Goal: Navigation & Orientation: Find specific page/section

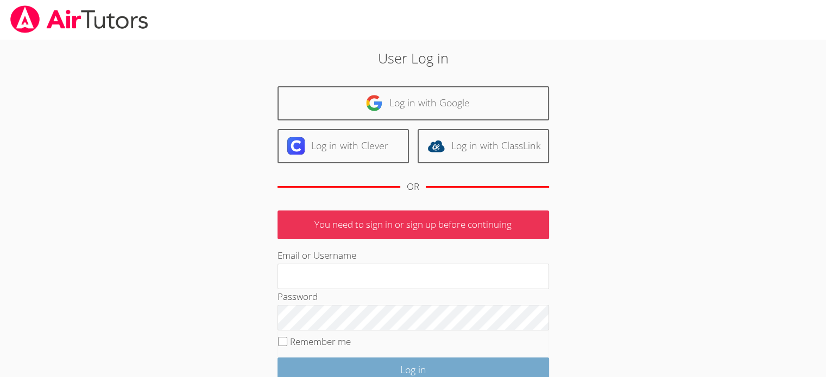
type input "[EMAIL_ADDRESS][DOMAIN_NAME]"
click at [398, 362] on input "Log in" at bounding box center [414, 371] width 272 height 26
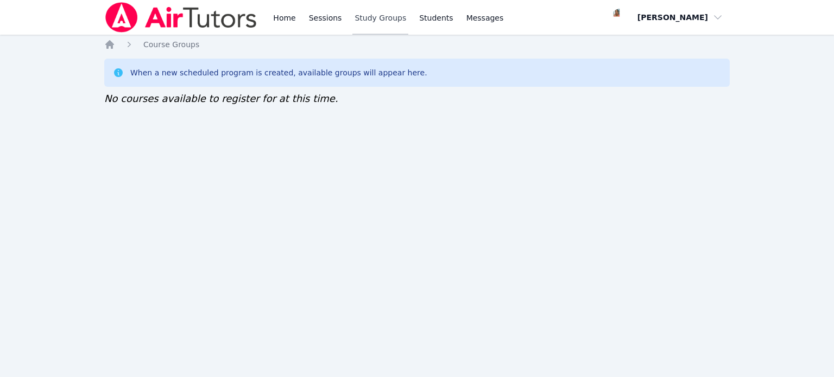
click at [355, 21] on link "Study Groups" at bounding box center [381, 17] width 56 height 35
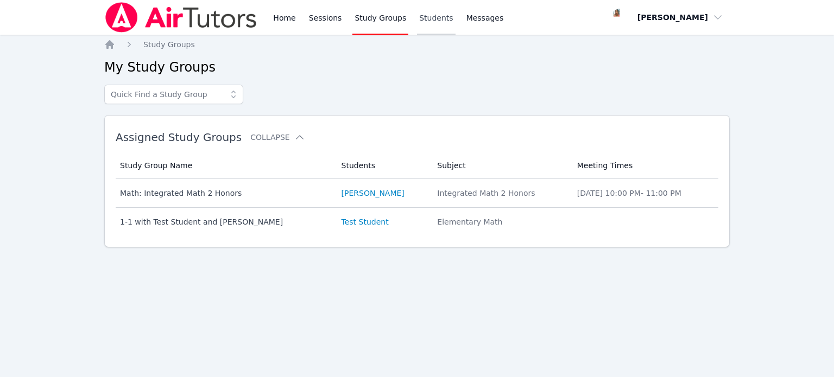
click at [417, 21] on link "Students" at bounding box center [436, 17] width 38 height 35
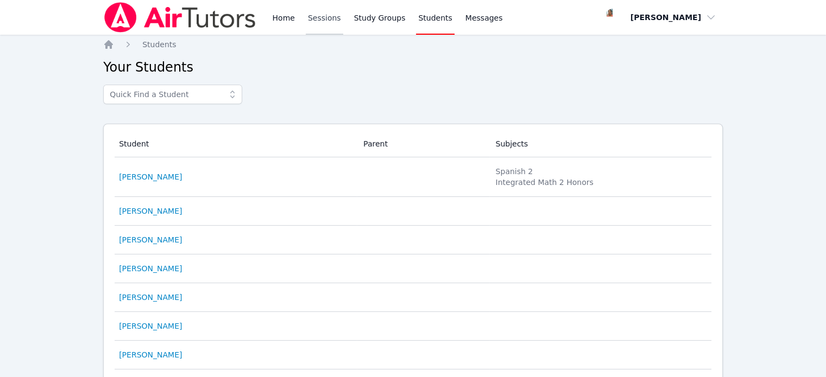
click at [324, 22] on link "Sessions" at bounding box center [324, 17] width 37 height 35
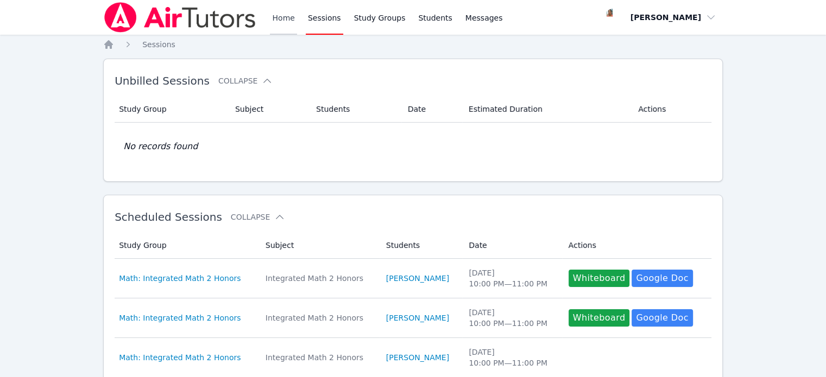
click at [281, 19] on link "Home" at bounding box center [283, 17] width 27 height 35
